Goal: Task Accomplishment & Management: Manage account settings

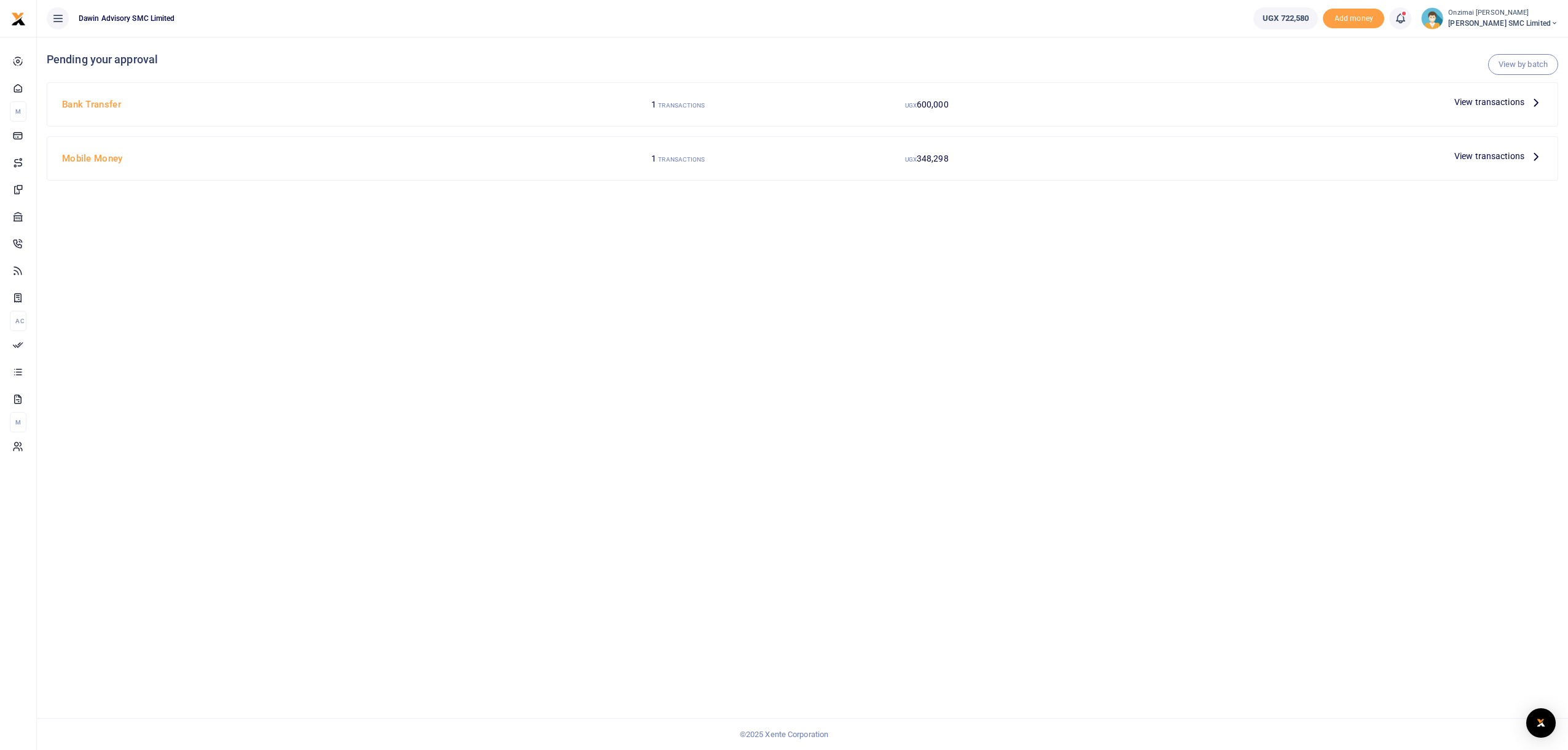
click at [1467, 105] on span "View transactions" at bounding box center [1490, 102] width 70 height 13
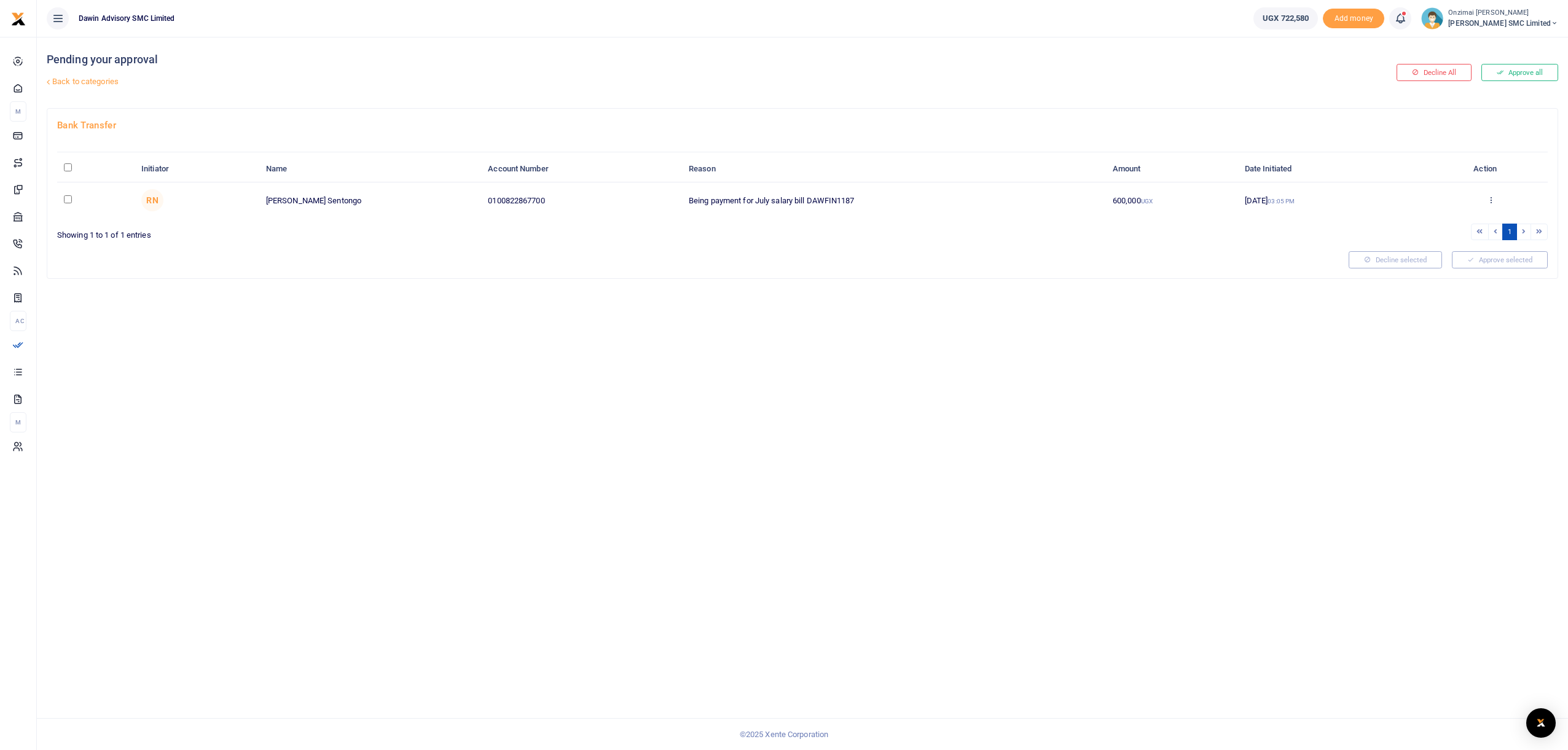
click at [61, 86] on link "Back to categories" at bounding box center [548, 81] width 1008 height 21
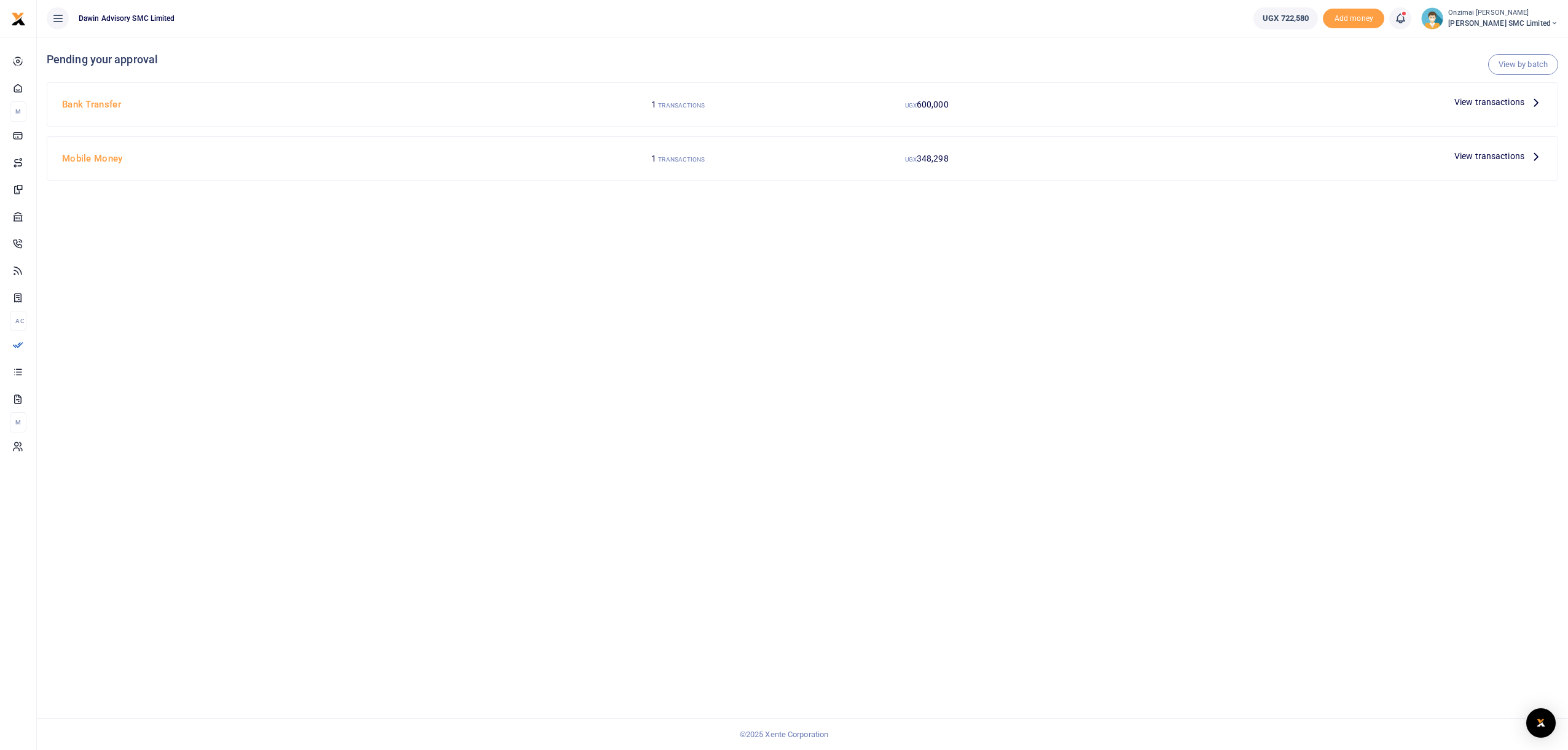
click at [97, 158] on h4 "Mobile Money" at bounding box center [306, 158] width 488 height 13
click at [1494, 160] on span "View transactions" at bounding box center [1490, 156] width 70 height 13
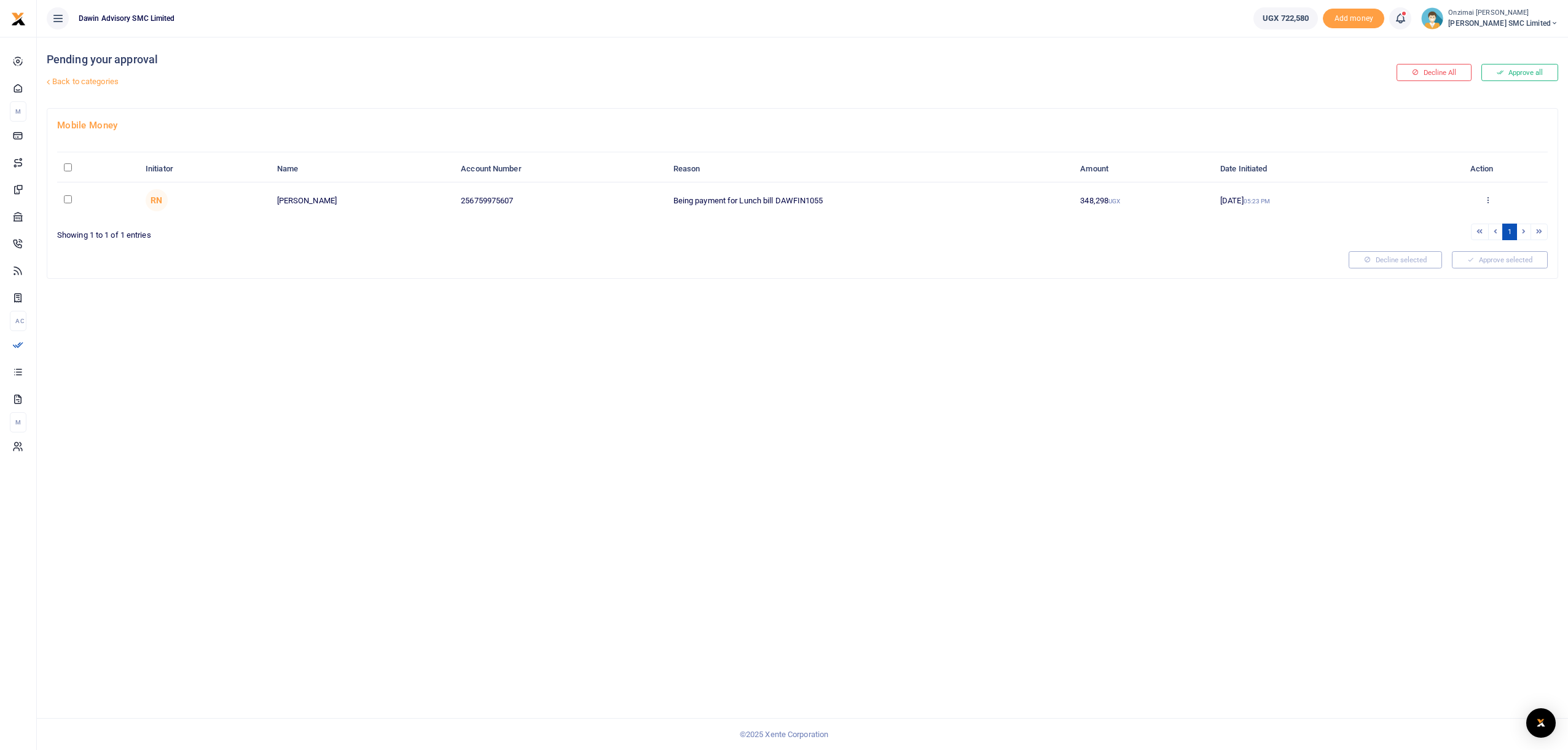
click at [66, 201] on input "checkbox" at bounding box center [67, 199] width 8 height 8
checkbox input "true"
click at [1481, 255] on button "Approve selected (1)" at bounding box center [1496, 259] width 104 height 17
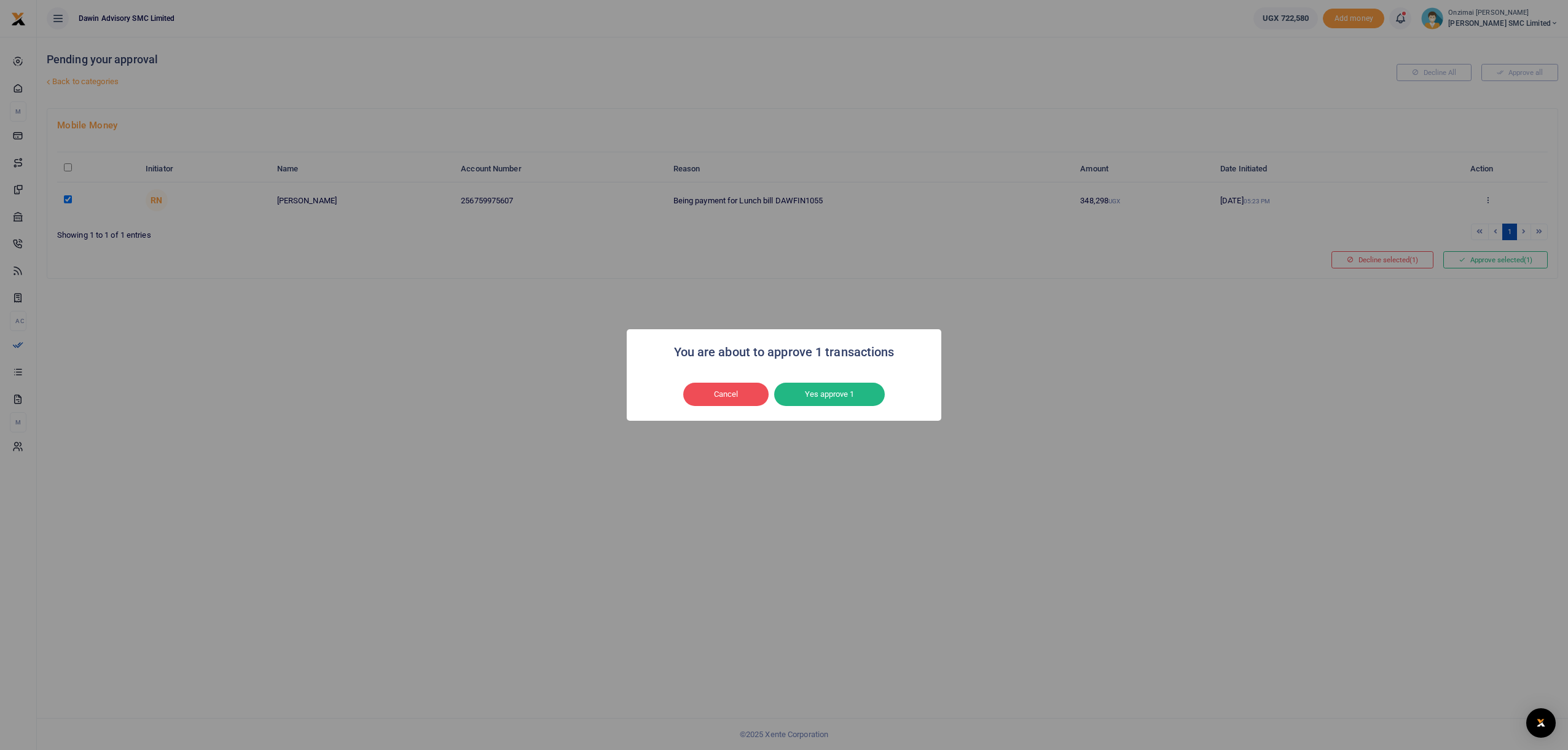
click at [836, 406] on div "Cancel No Yes approve 1" at bounding box center [784, 394] width 290 height 28
click at [834, 403] on button "Yes approve 1" at bounding box center [829, 395] width 111 height 23
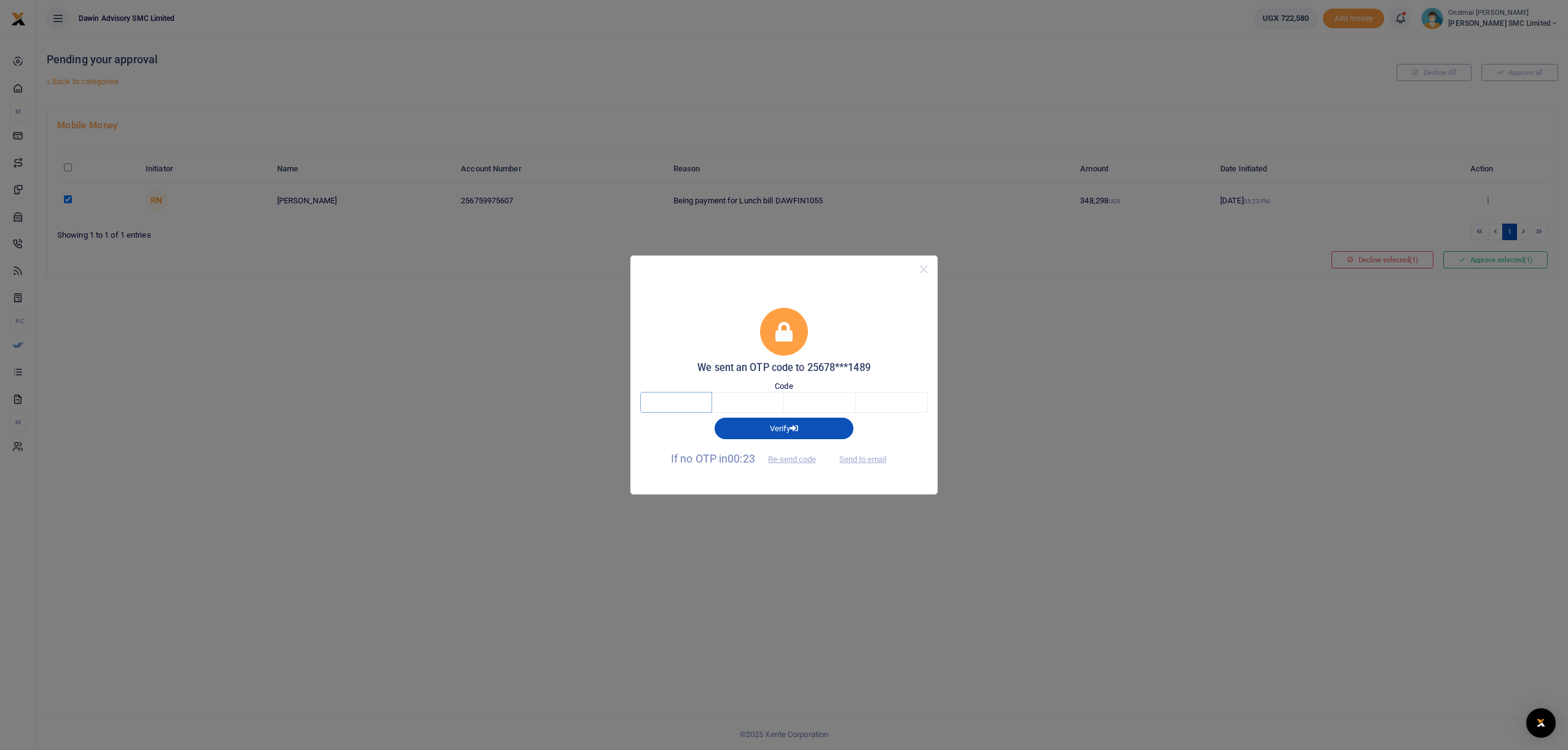
click at [672, 400] on input "text" at bounding box center [676, 402] width 72 height 21
type input "4"
type input "7"
type input "9"
type input "5"
